Goal: Information Seeking & Learning: Learn about a topic

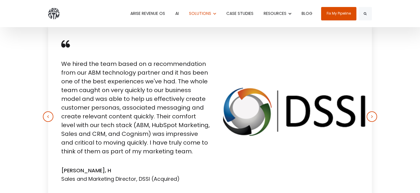
scroll to position [1593, 0]
click at [374, 116] on button "button" at bounding box center [371, 117] width 10 height 10
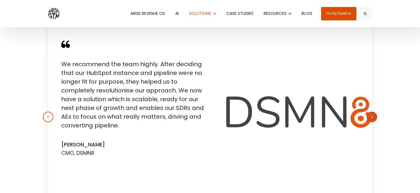
click at [374, 116] on button "button" at bounding box center [371, 117] width 10 height 10
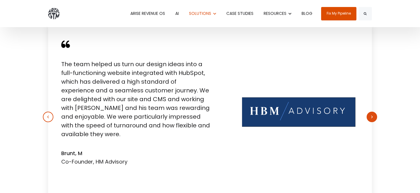
click at [374, 115] on button "button" at bounding box center [371, 117] width 10 height 10
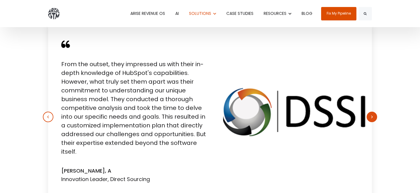
click at [374, 115] on button "button" at bounding box center [371, 117] width 10 height 10
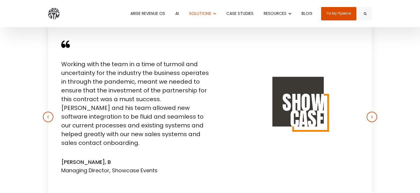
click at [246, 13] on link "CASE STUDIES" at bounding box center [240, 13] width 36 height 27
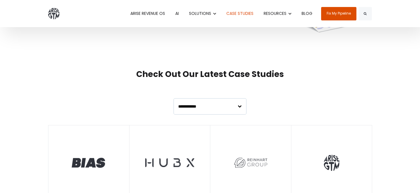
scroll to position [81, 0]
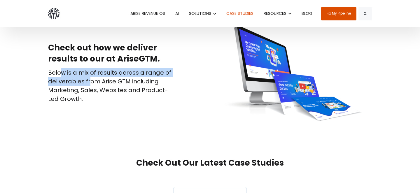
drag, startPoint x: 61, startPoint y: 72, endPoint x: 118, endPoint y: 95, distance: 61.4
click at [118, 95] on p "Below is a mix of results across a range of deliverables from Arise GTM includi…" at bounding box center [113, 85] width 130 height 35
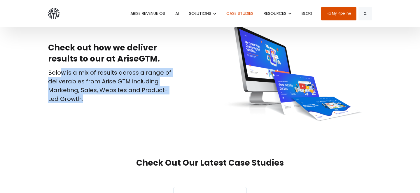
click at [104, 95] on p "Below is a mix of results across a range of deliverables from Arise GTM includi…" at bounding box center [113, 85] width 130 height 35
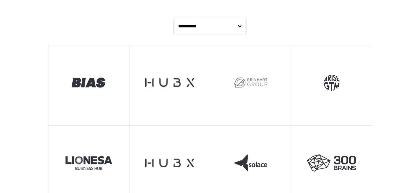
scroll to position [251, 0]
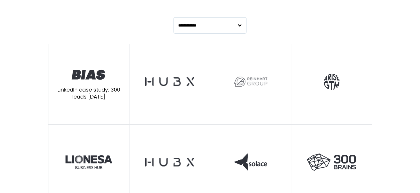
click at [86, 77] on img at bounding box center [89, 74] width 36 height 13
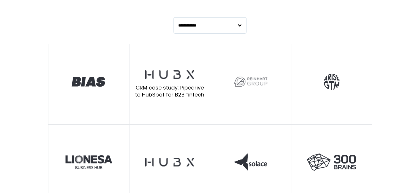
click at [161, 78] on img at bounding box center [169, 74] width 49 height 9
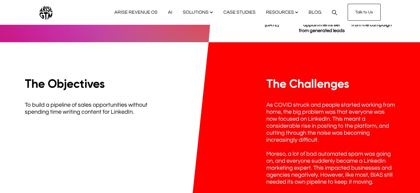
scroll to position [768, 0]
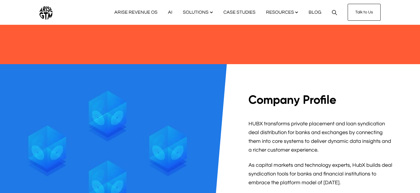
scroll to position [541, 0]
